Goal: Information Seeking & Learning: Learn about a topic

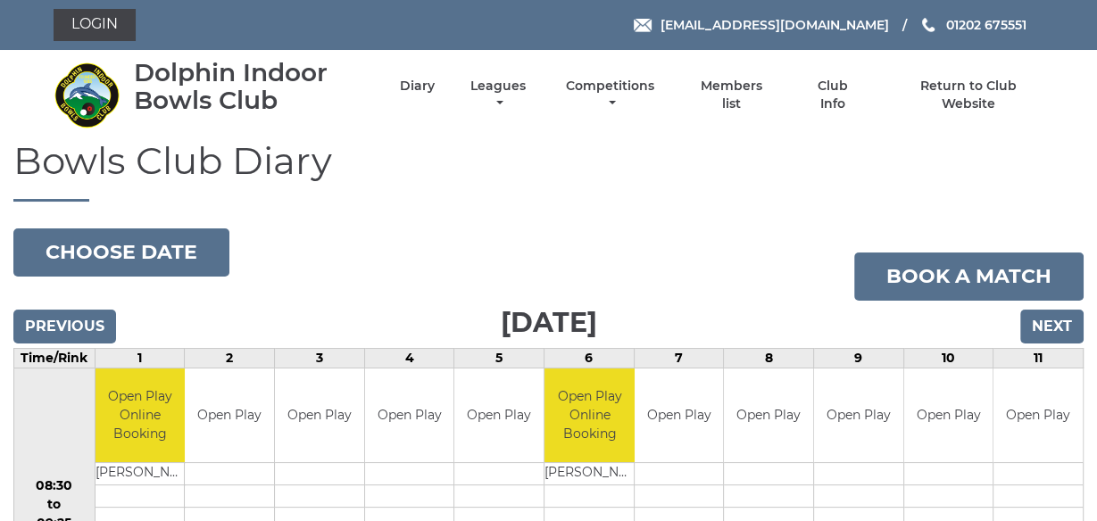
click at [372, 181] on h1 "Bowls Club Diary" at bounding box center [548, 171] width 1070 height 62
click at [487, 86] on link "Leagues" at bounding box center [498, 96] width 64 height 35
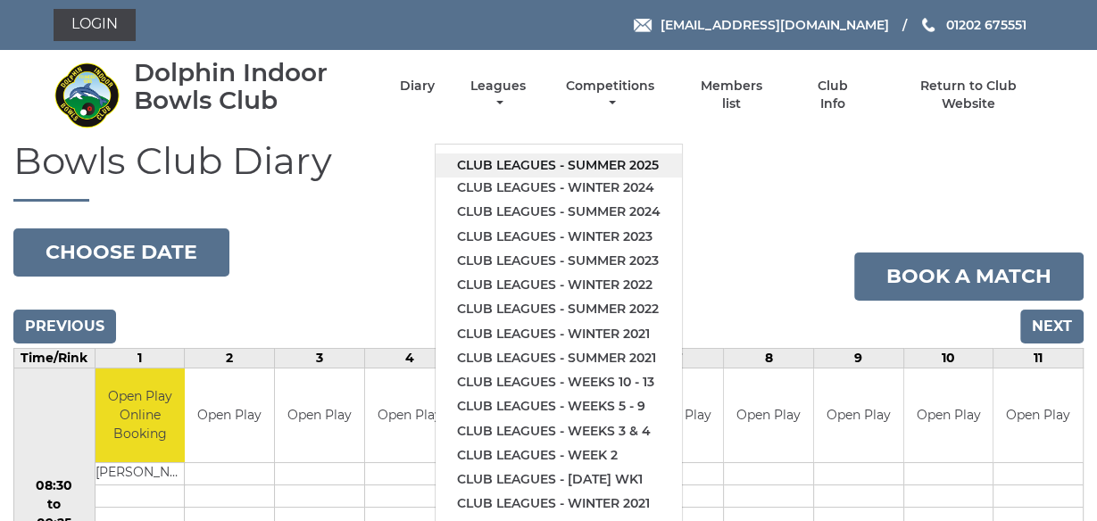
click at [581, 154] on link "Club leagues - Summer 2025" at bounding box center [559, 166] width 246 height 24
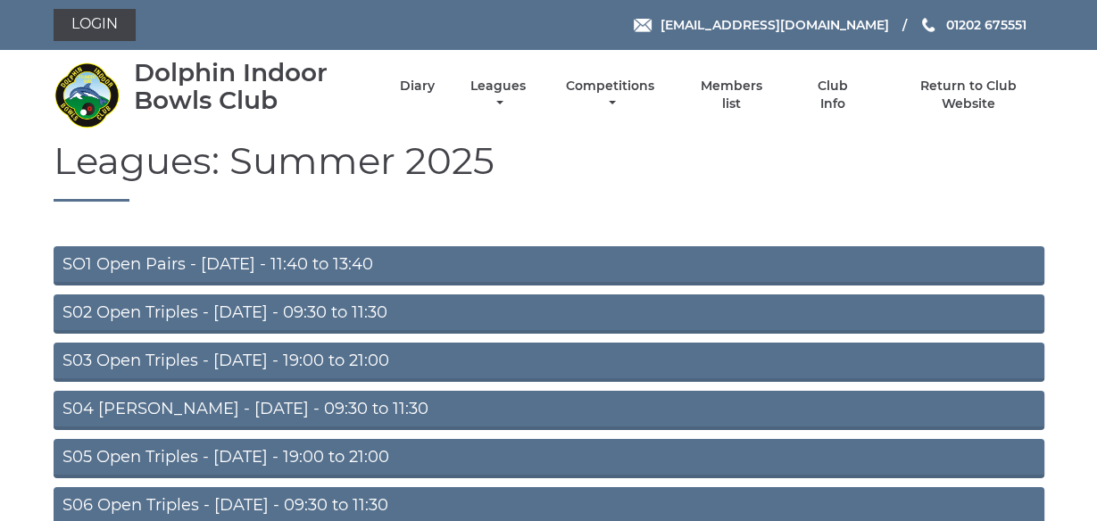
click at [323, 195] on h1 "Leagues: Summer 2025" at bounding box center [549, 171] width 991 height 62
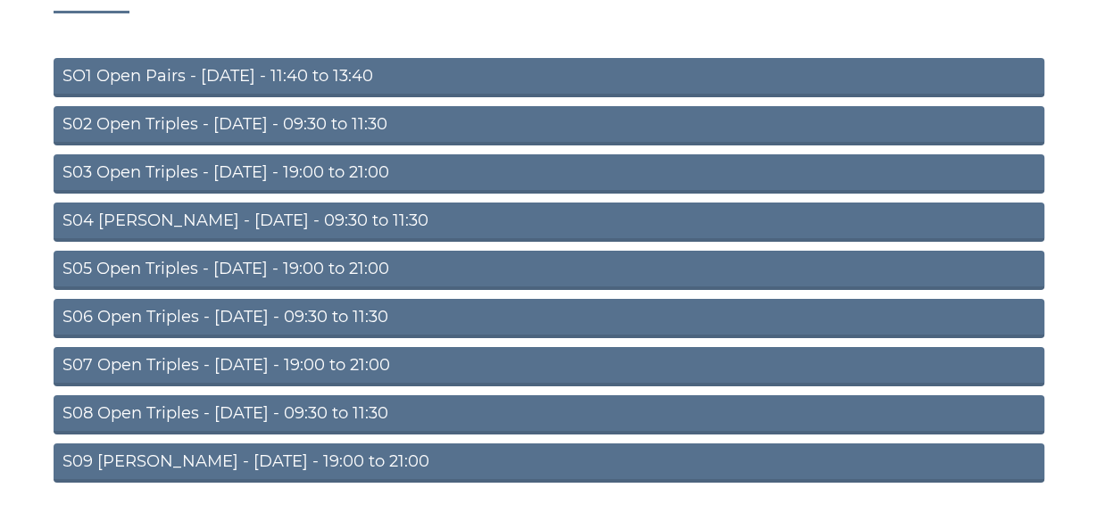
scroll to position [233, 0]
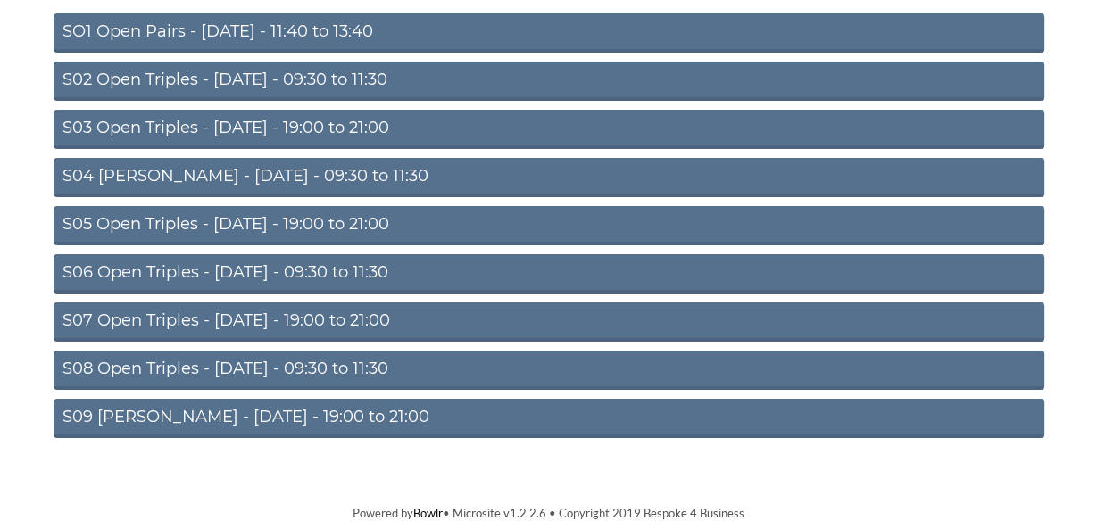
click at [230, 418] on link "S09 Aussie Pairs - Friday - 19:00 to 21:00" at bounding box center [549, 418] width 991 height 39
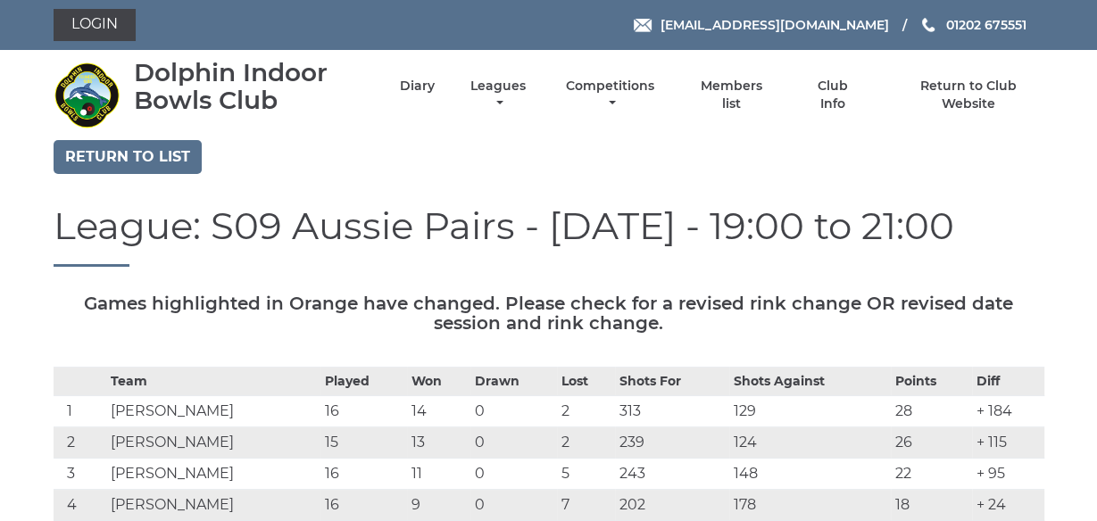
click at [689, 144] on div "Return to list" at bounding box center [548, 159] width 1017 height 38
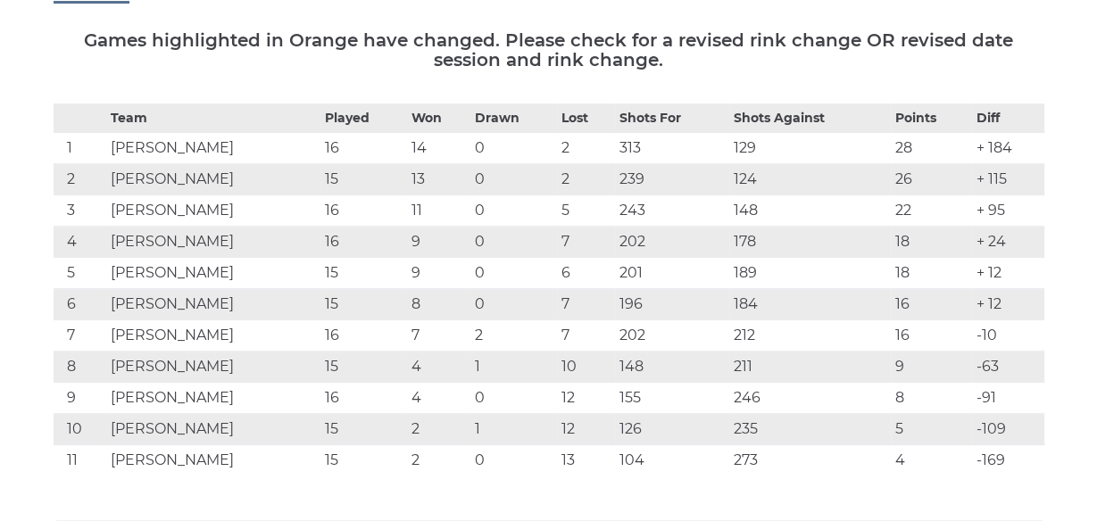
scroll to position [286, 0]
